Goal: Transaction & Acquisition: Purchase product/service

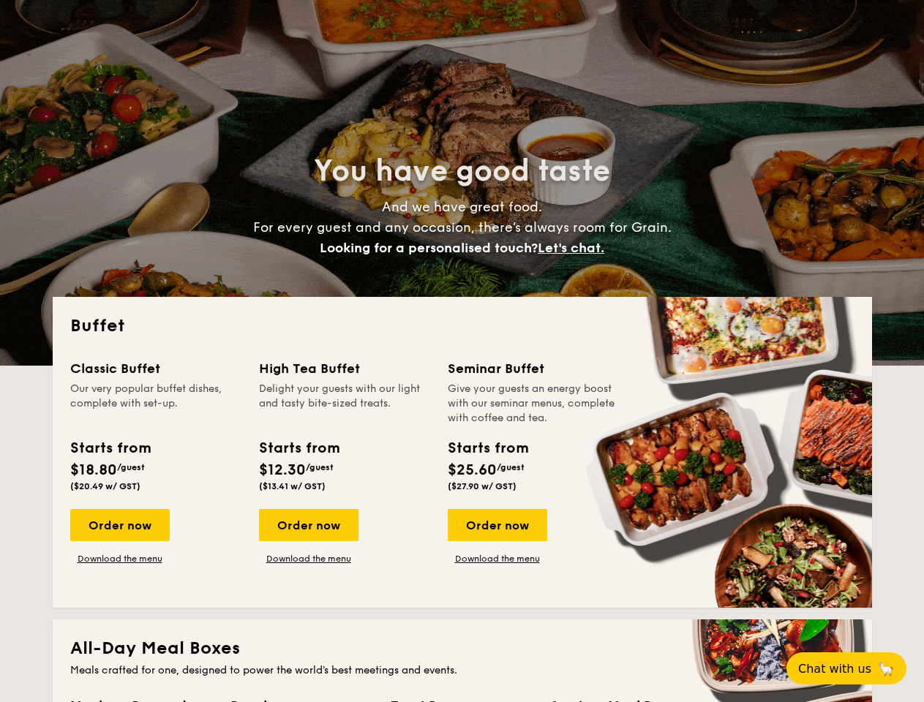
select select
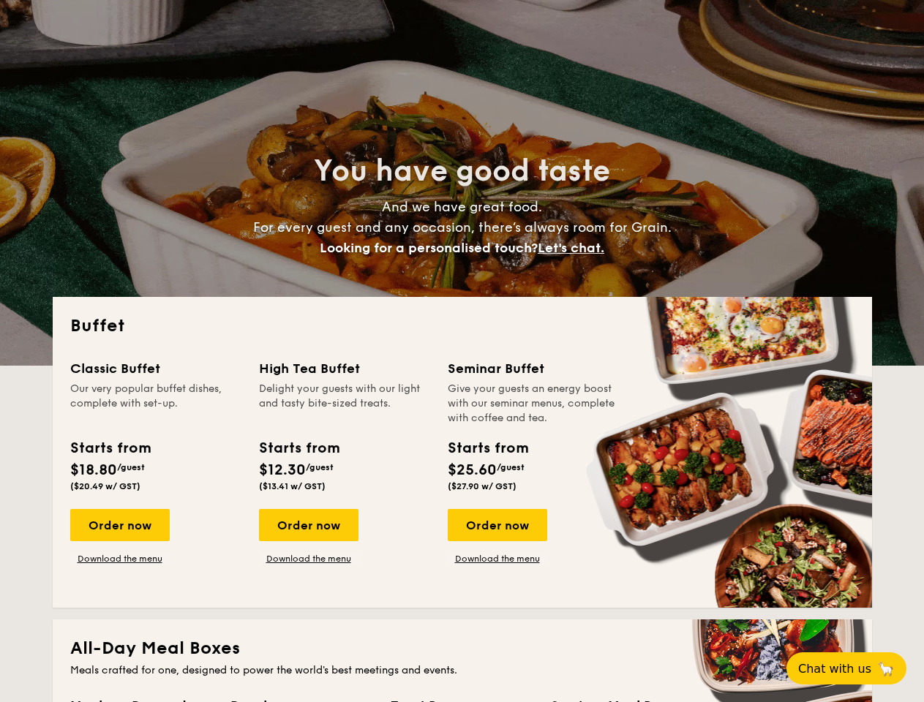
click at [462, 351] on div "Buffet Classic Buffet Our very popular buffet dishes, complete with set-up. Sta…" at bounding box center [462, 452] width 819 height 311
click at [575, 248] on span "Let's chat." at bounding box center [571, 248] width 67 height 16
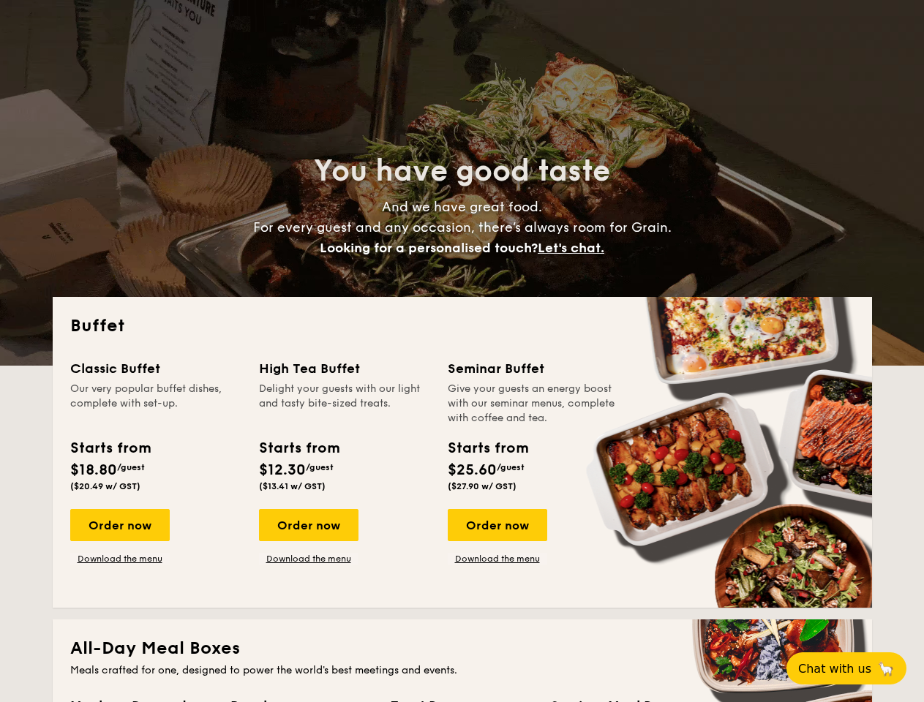
click at [119, 525] on div "Order now" at bounding box center [119, 525] width 99 height 32
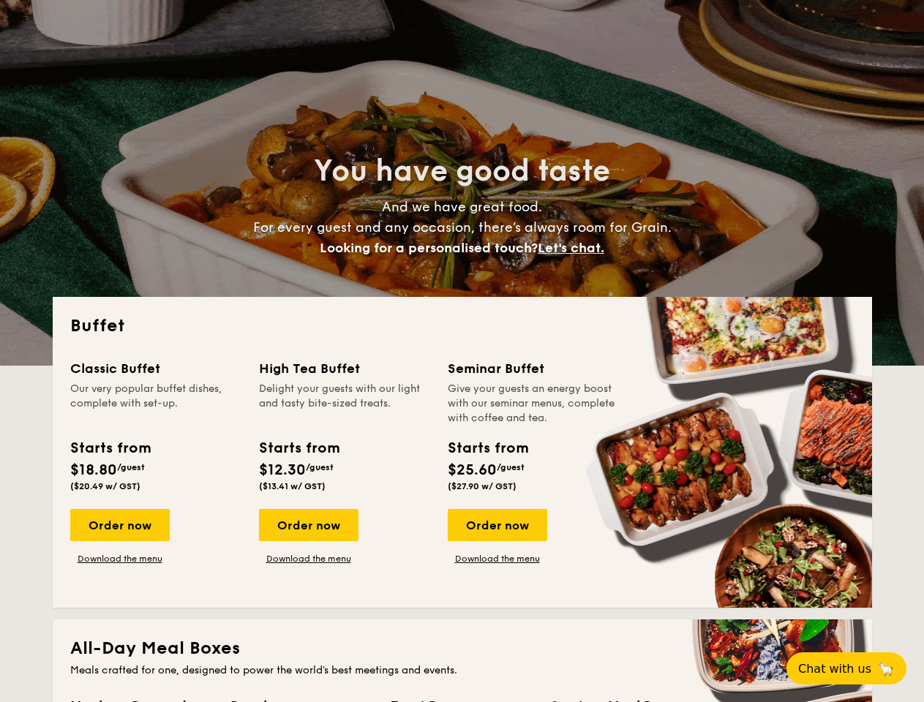
click at [308, 525] on div "Order now" at bounding box center [308, 525] width 99 height 32
click at [497, 525] on div "Order now" at bounding box center [497, 525] width 99 height 32
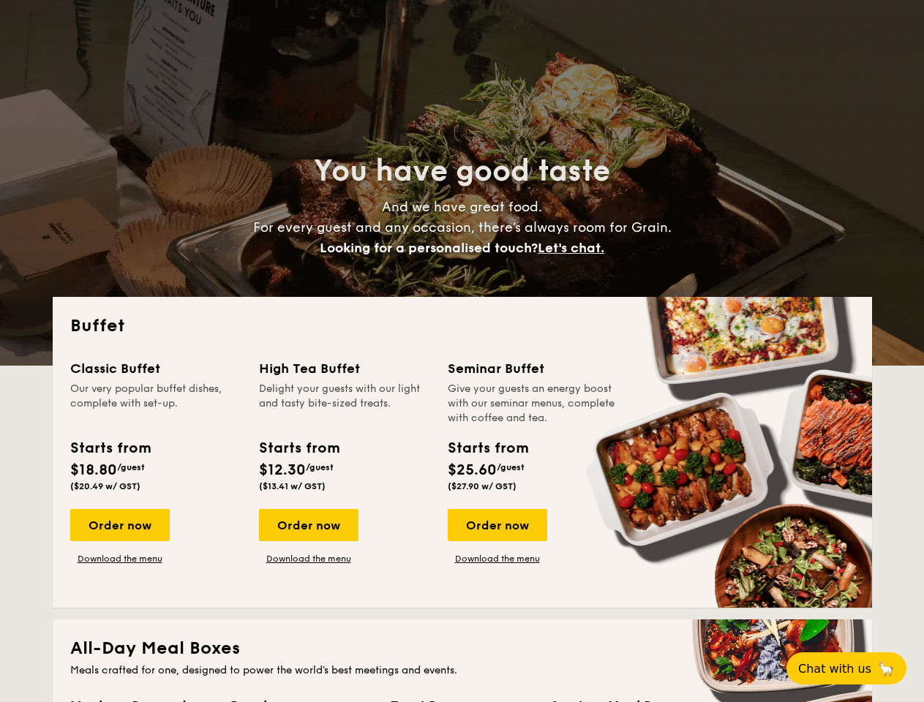
click at [854, 669] on span "Chat with us" at bounding box center [834, 669] width 73 height 14
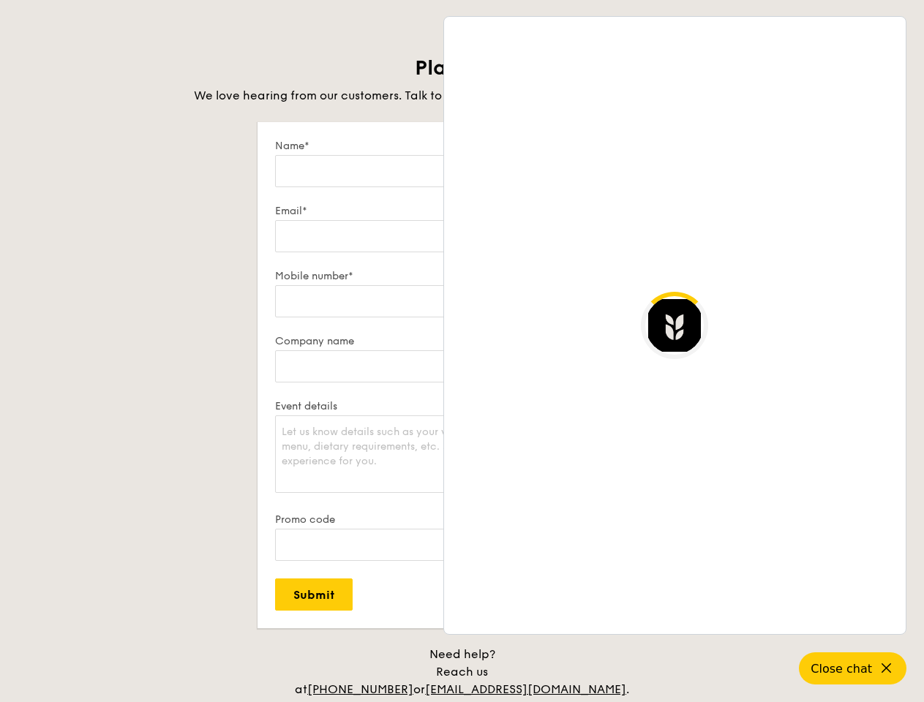
scroll to position [2367, 0]
